Goal: Transaction & Acquisition: Purchase product/service

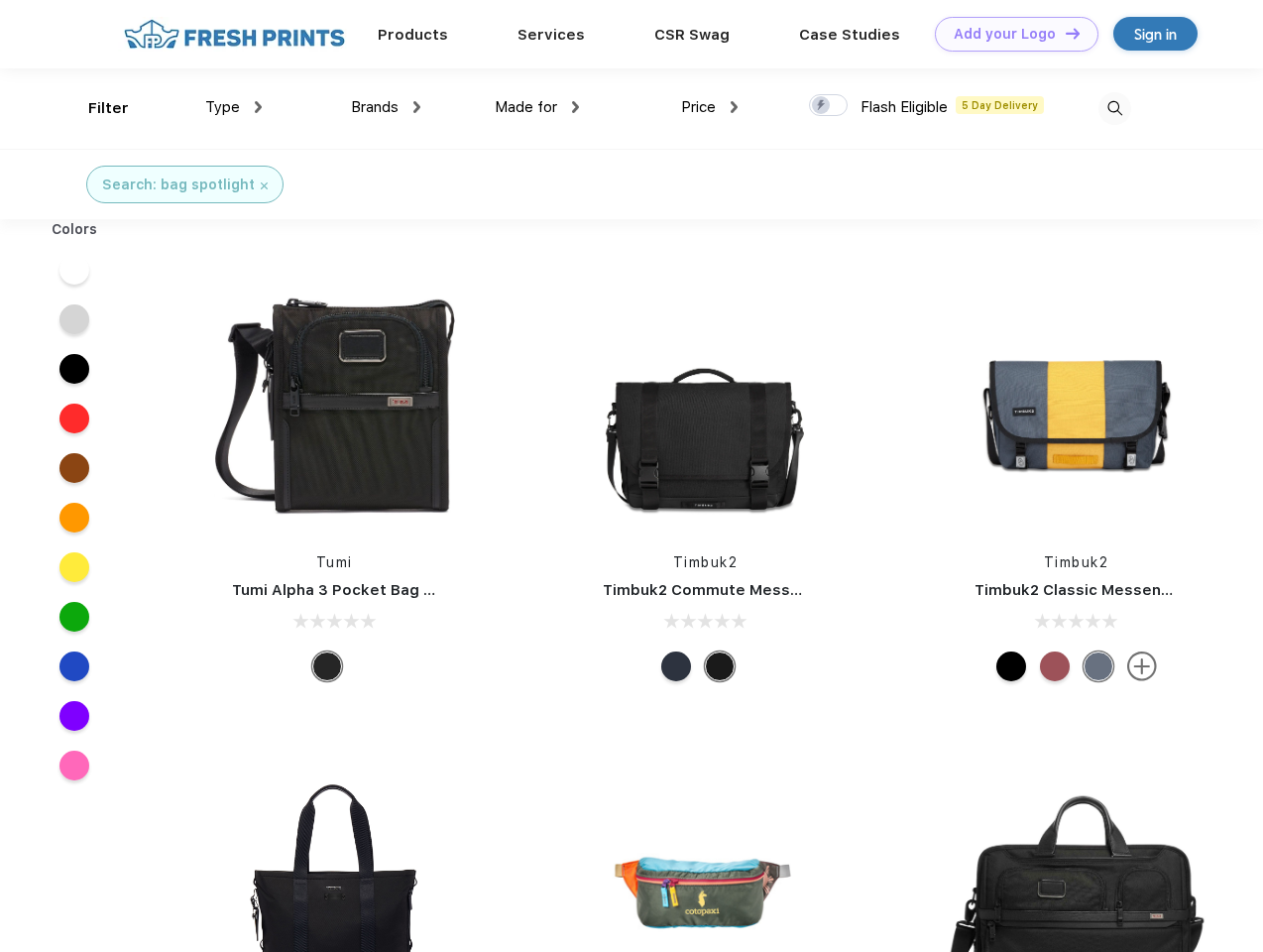
scroll to position [1, 0]
click at [1009, 34] on link "Add your Logo Design Tool" at bounding box center [1017, 34] width 163 height 35
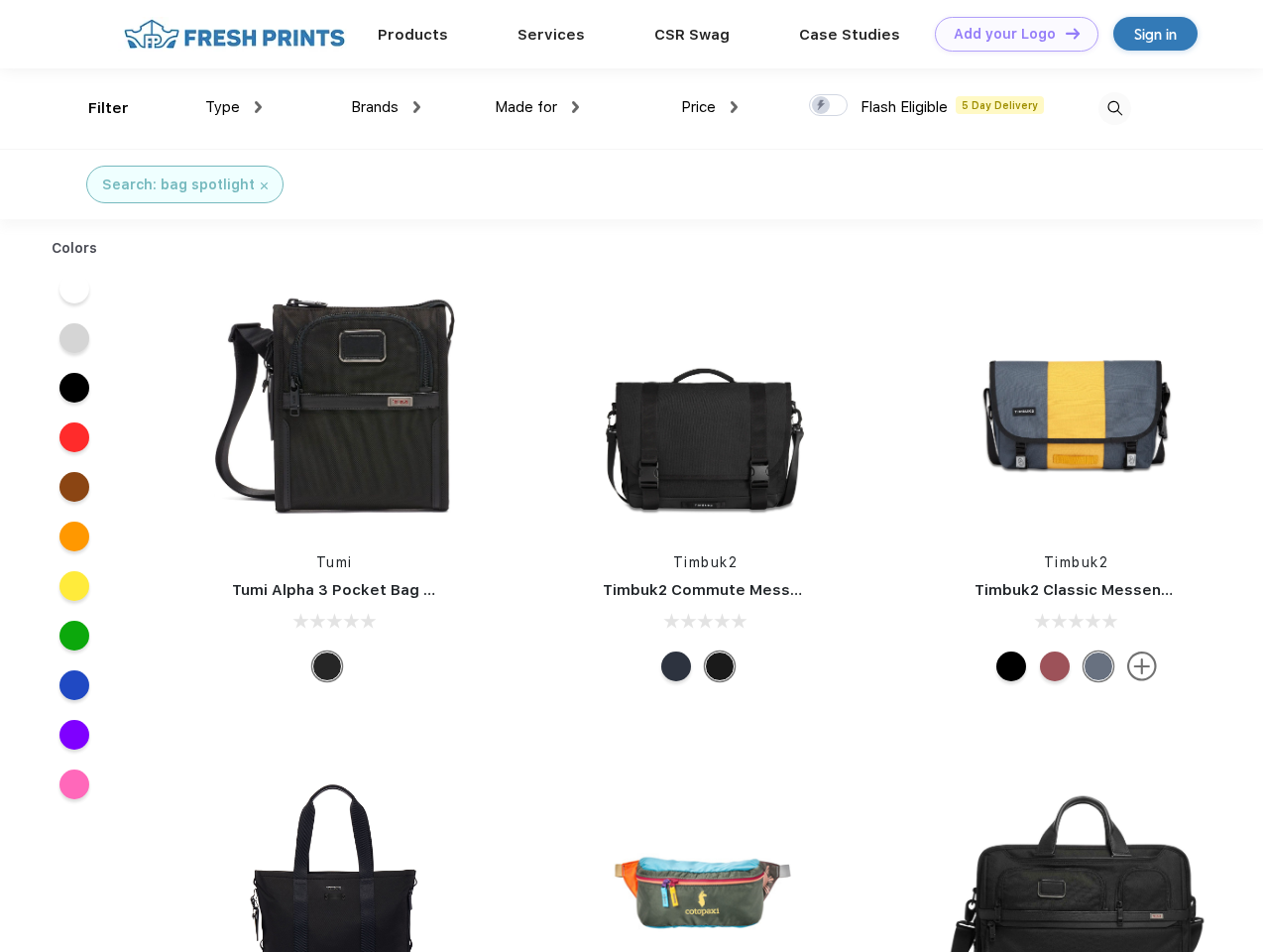
click at [0, 0] on div "Design Tool" at bounding box center [0, 0] width 0 height 0
click at [1064, 33] on link "Add your Logo Design Tool" at bounding box center [1017, 34] width 163 height 35
click at [96, 109] on div "Filter" at bounding box center [109, 109] width 41 height 23
click at [234, 108] on span "Type" at bounding box center [222, 108] width 35 height 18
click at [385, 108] on span "Brands" at bounding box center [375, 108] width 48 height 18
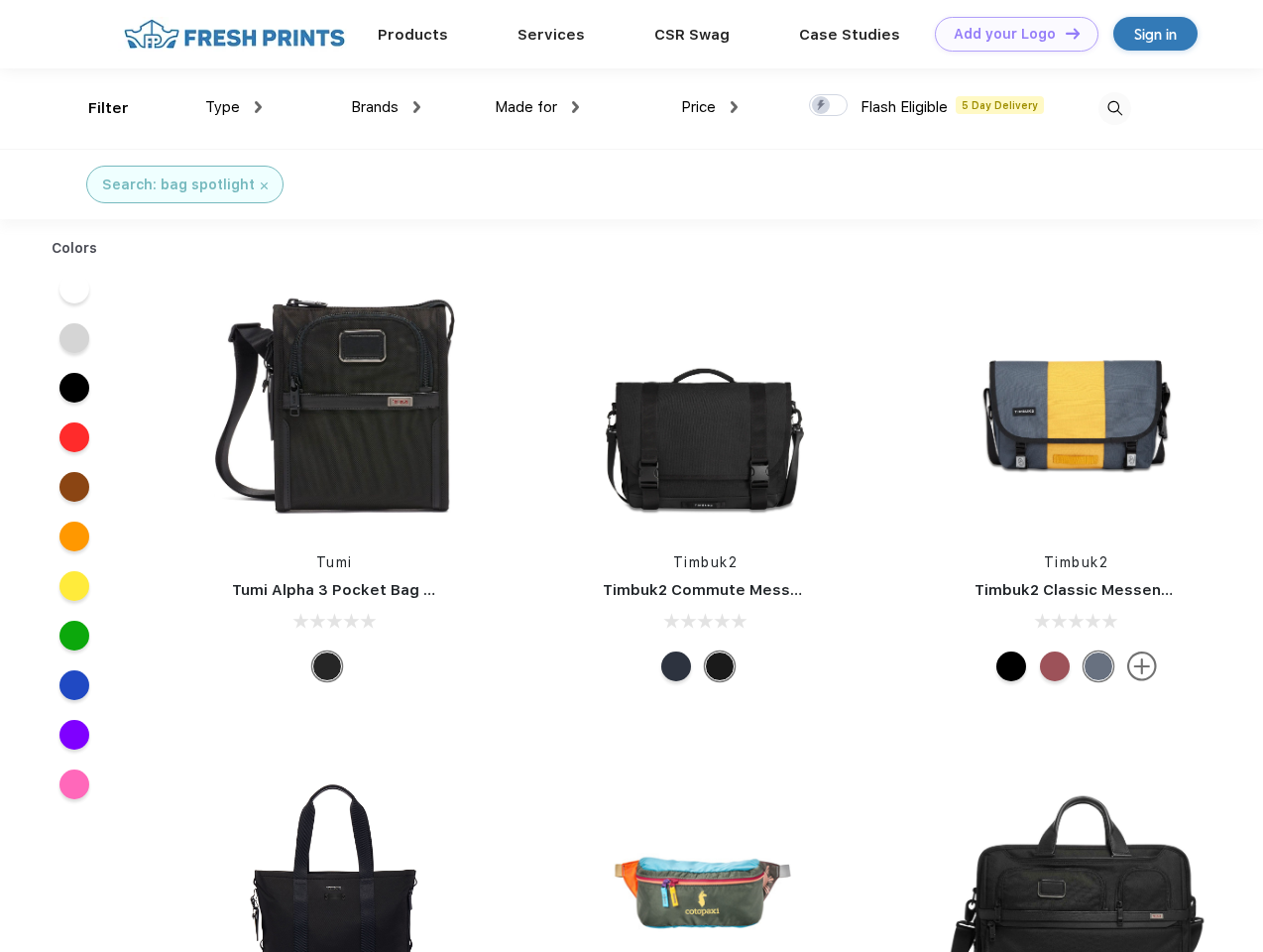
click at [538, 108] on span "Made for" at bounding box center [526, 108] width 63 height 18
click at [710, 108] on span "Price" at bounding box center [698, 108] width 35 height 18
click at [829, 107] on div at bounding box center [828, 106] width 39 height 22
click at [822, 107] on input "checkbox" at bounding box center [815, 100] width 13 height 13
click at [1115, 109] on img at bounding box center [1115, 109] width 33 height 33
